Goal: Task Accomplishment & Management: Manage account settings

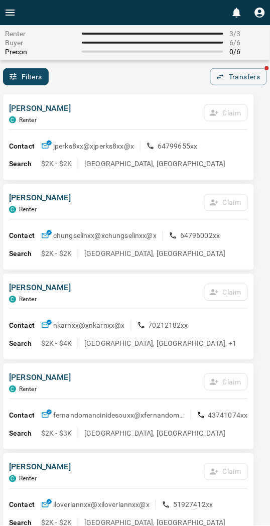
click at [131, 82] on div "Filters 0 Transfers" at bounding box center [135, 76] width 270 height 17
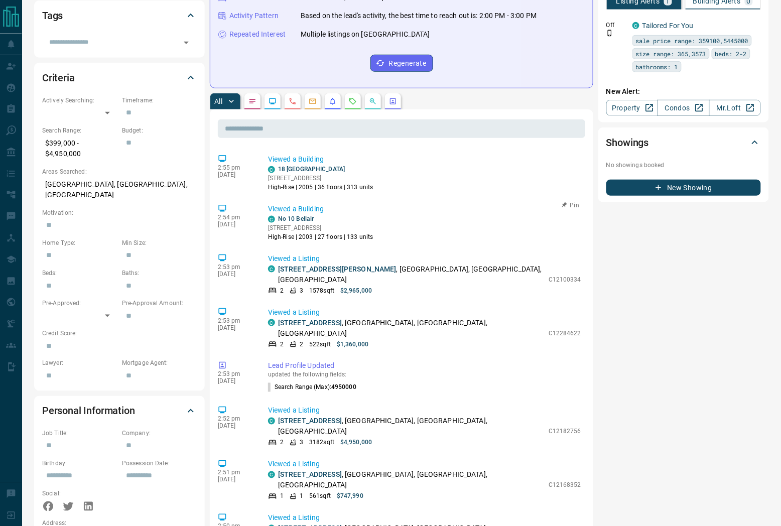
scroll to position [111, 0]
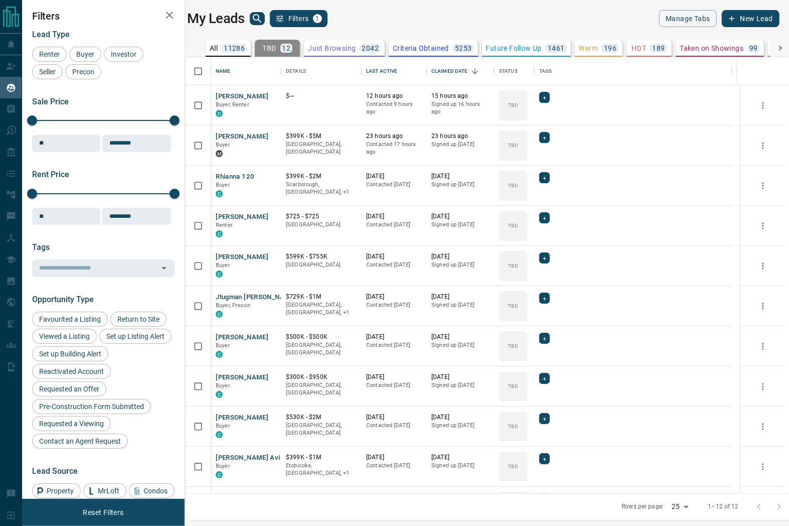
scroll to position [428, 591]
